Goal: Use online tool/utility: Utilize a website feature to perform a specific function

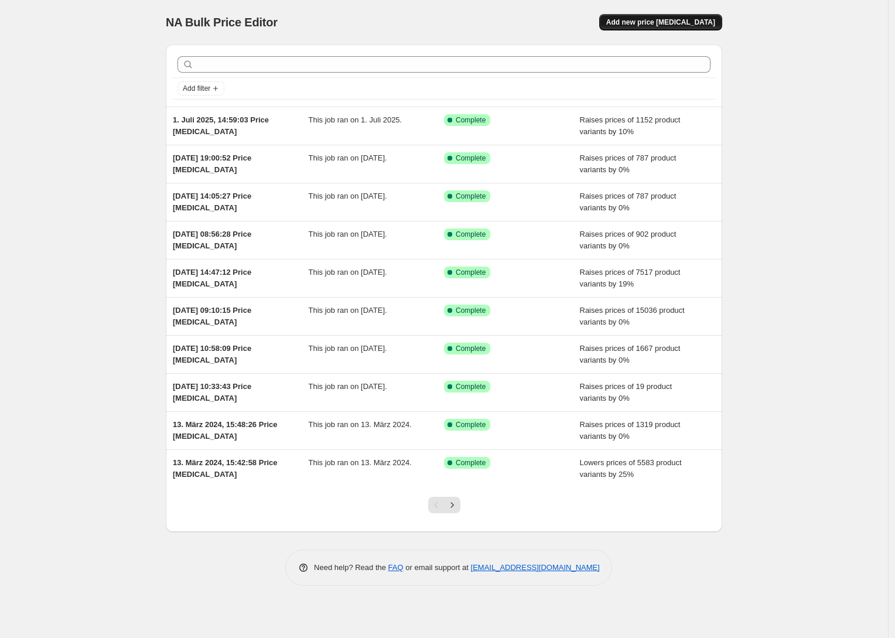
click at [678, 16] on button "Add new price [MEDICAL_DATA]" at bounding box center [660, 22] width 123 height 16
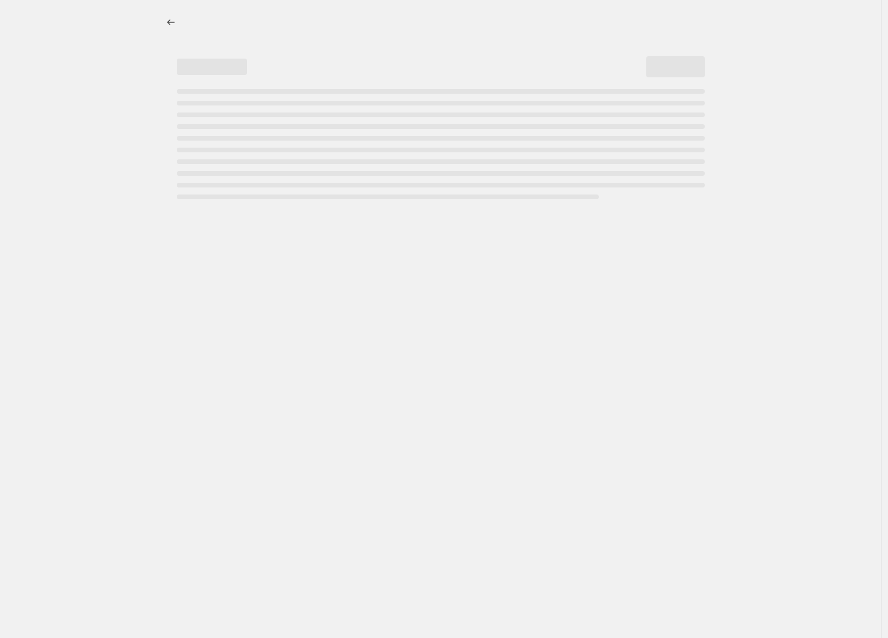
select select "percentage"
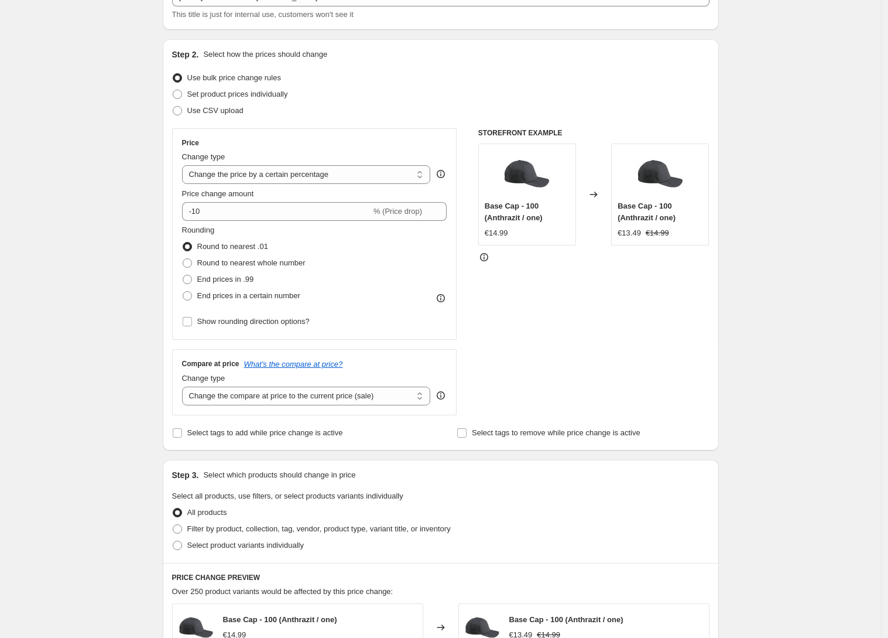
scroll to position [104, 0]
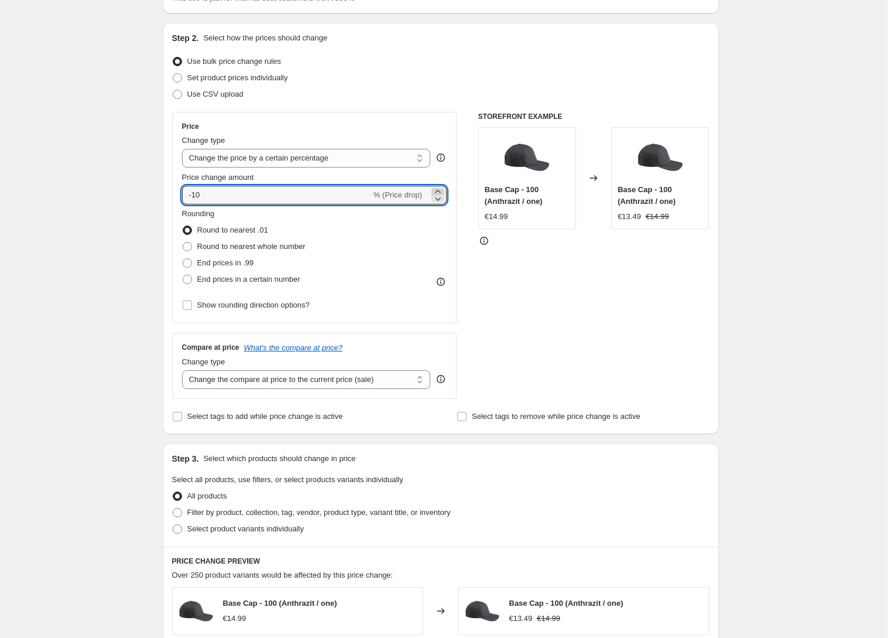
click at [440, 187] on icon at bounding box center [438, 192] width 12 height 12
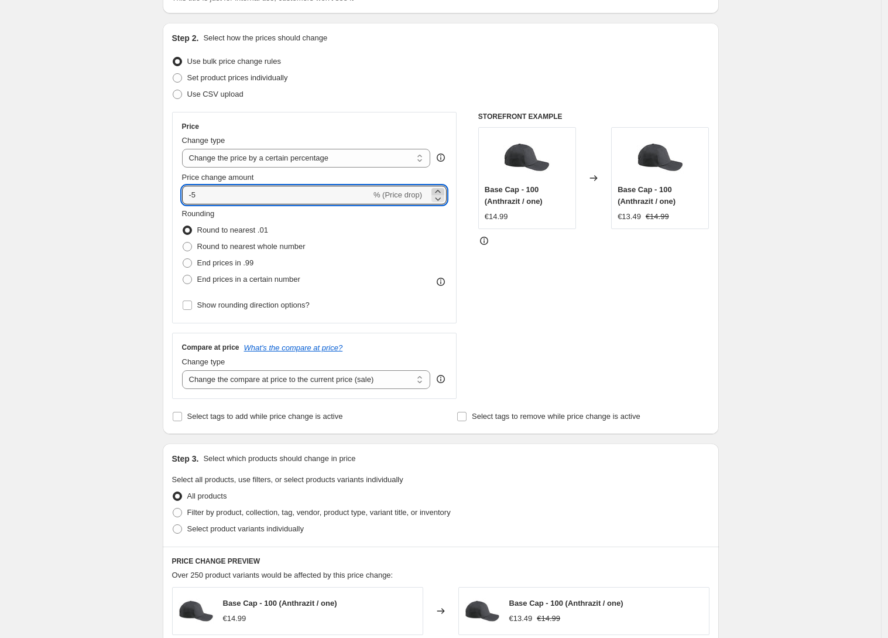
click at [440, 187] on icon at bounding box center [438, 192] width 12 height 12
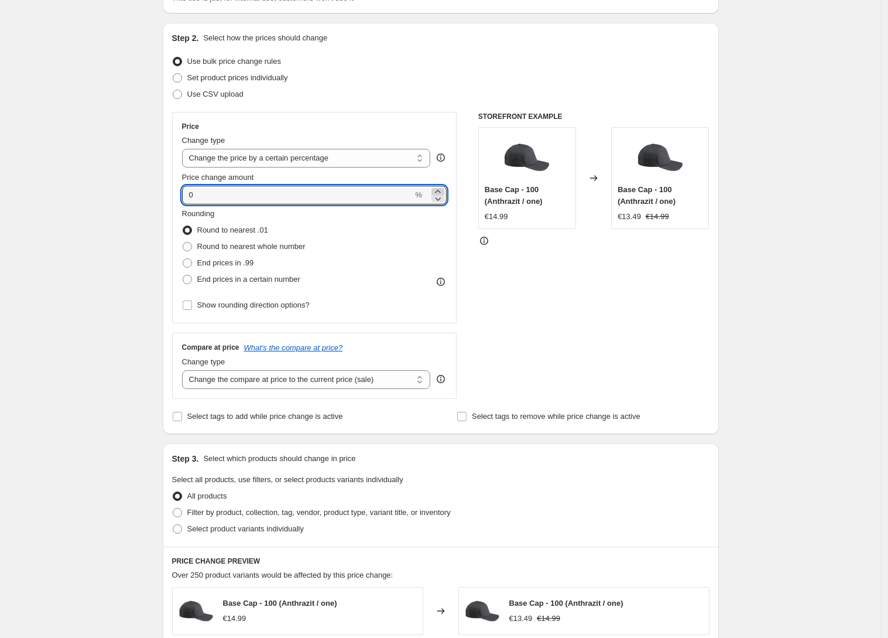
click at [440, 187] on icon at bounding box center [438, 192] width 12 height 12
type input "17"
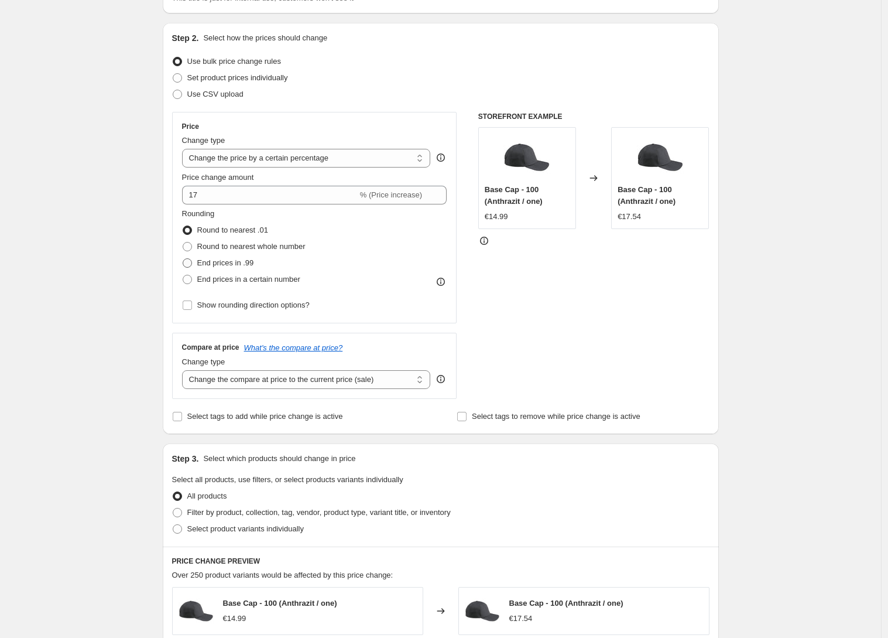
click at [208, 265] on span "End prices in .99" at bounding box center [225, 262] width 57 height 9
click at [183, 259] on input "End prices in .99" at bounding box center [183, 258] width 1 height 1
radio input "true"
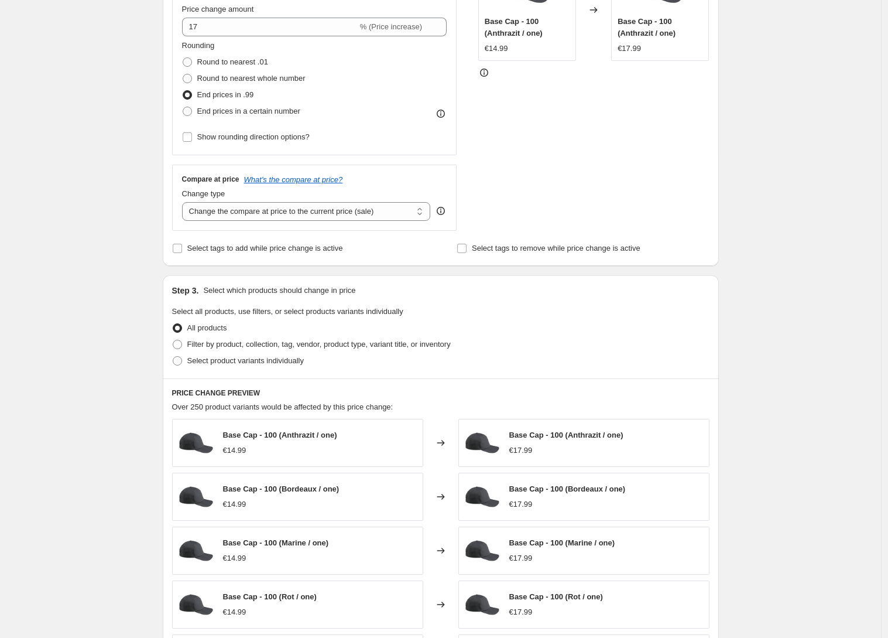
scroll to position [271, 0]
click at [233, 344] on span "Filter by product, collection, tag, vendor, product type, variant title, or inv…" at bounding box center [319, 344] width 264 height 9
click at [173, 341] on input "Filter by product, collection, tag, vendor, product type, variant title, or inv…" at bounding box center [173, 340] width 1 height 1
radio input "true"
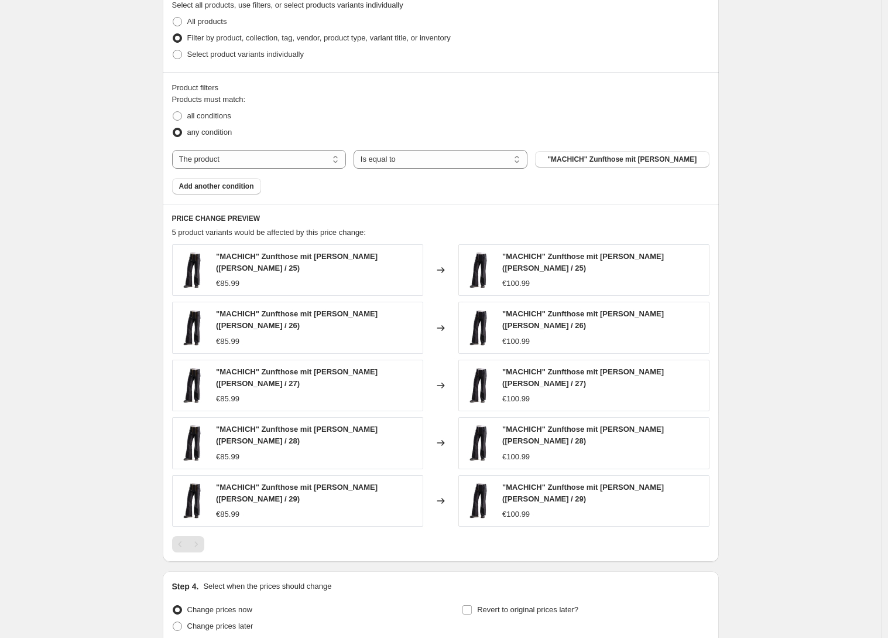
scroll to position [579, 0]
click at [333, 159] on select "The product The product's collection The product's tag The product's vendor The…" at bounding box center [259, 158] width 174 height 19
select select "vendor"
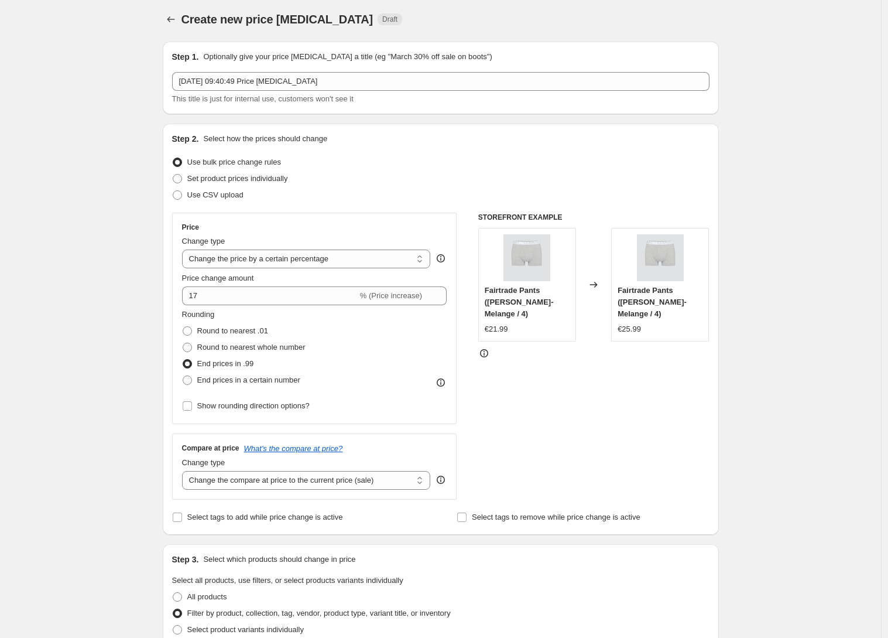
scroll to position [5, 0]
